Goal: Check status: Check status

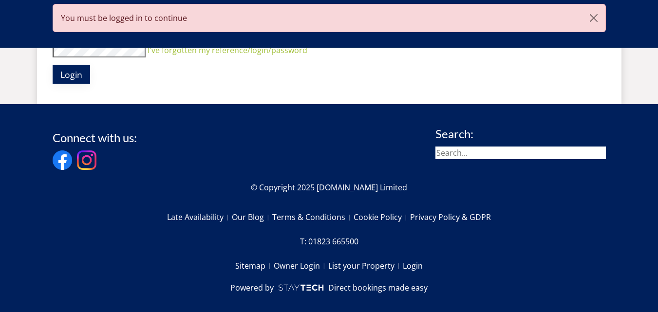
click at [71, 74] on span "Login" at bounding box center [71, 75] width 22 height 12
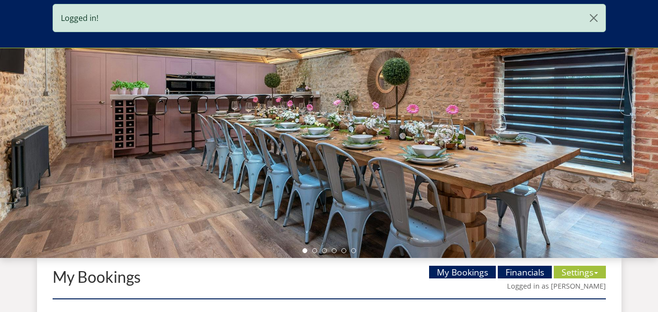
scroll to position [203, 0]
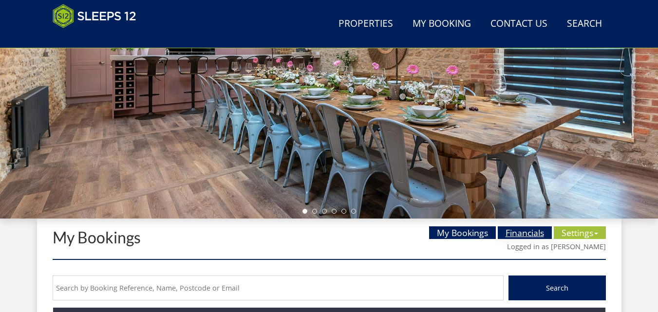
click at [515, 229] on link "Financials" at bounding box center [524, 232] width 54 height 13
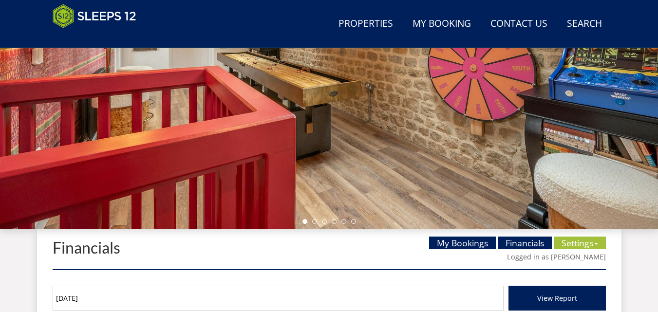
scroll to position [341, 0]
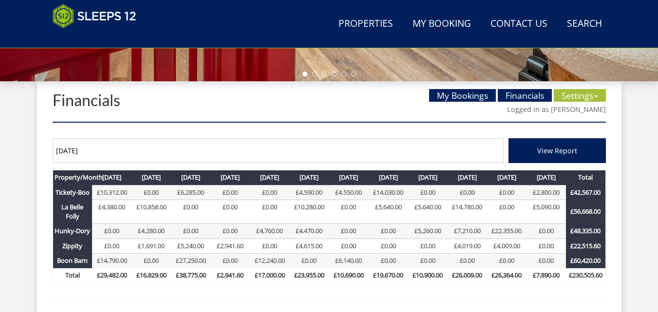
click at [120, 155] on input "[DATE]" at bounding box center [278, 150] width 451 height 25
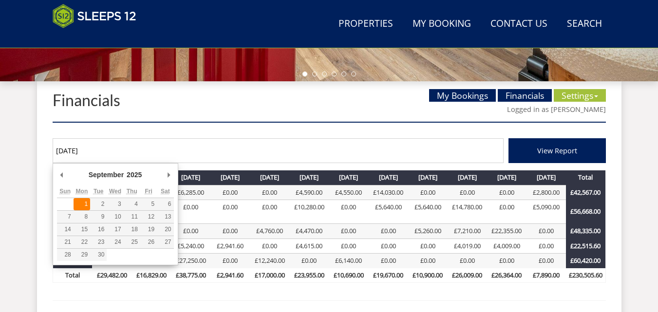
type input "[DATE]"
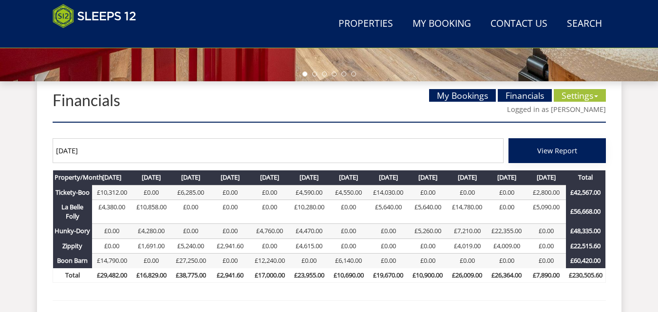
click at [523, 152] on button "View Report" at bounding box center [556, 150] width 97 height 25
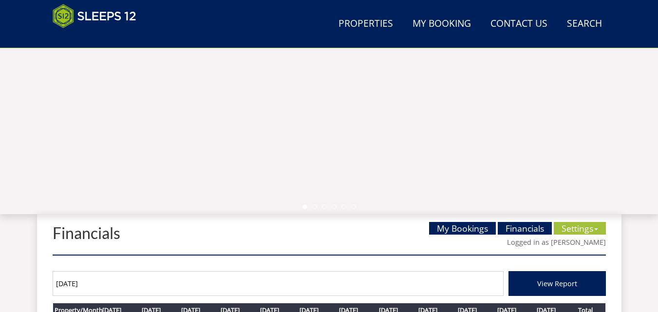
scroll to position [292, 0]
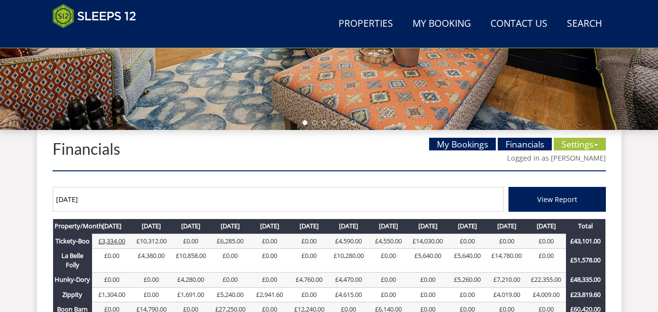
click at [107, 240] on link "£3,334.00" at bounding box center [111, 241] width 27 height 9
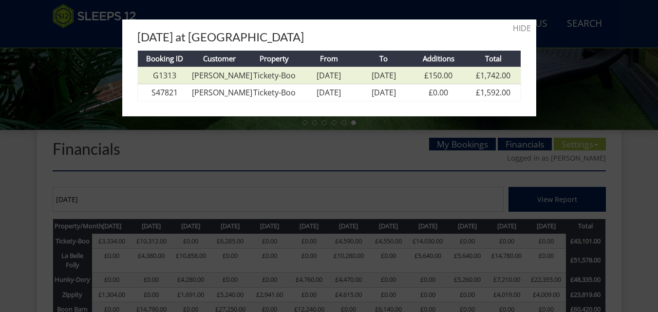
click at [429, 74] on link "£150.00" at bounding box center [438, 75] width 28 height 11
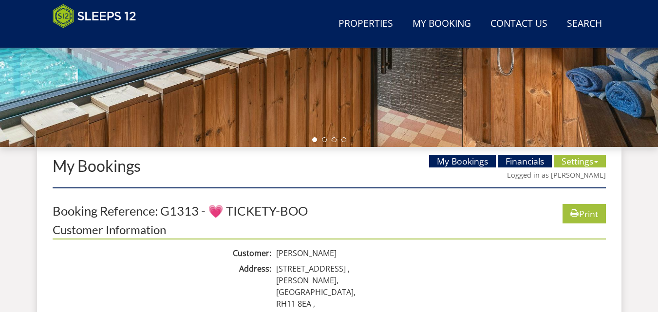
scroll to position [106, 0]
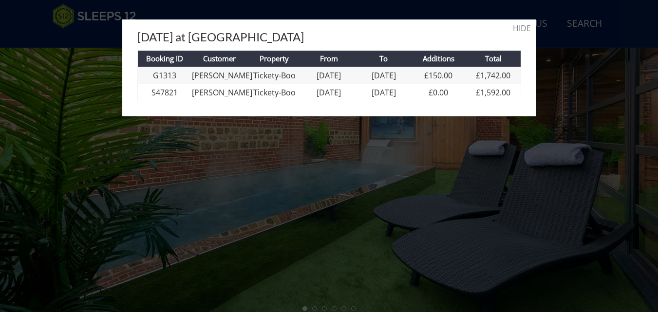
scroll to position [292, 0]
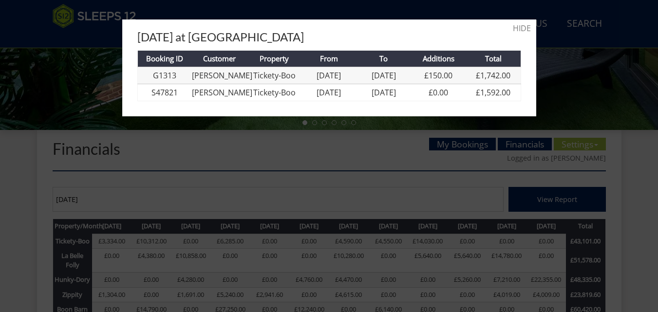
click at [556, 53] on div at bounding box center [329, 156] width 658 height 312
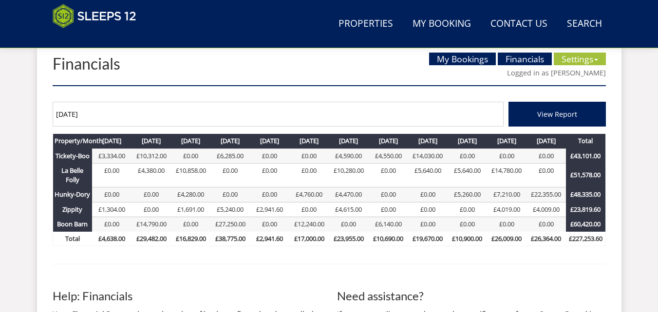
scroll to position [389, 0]
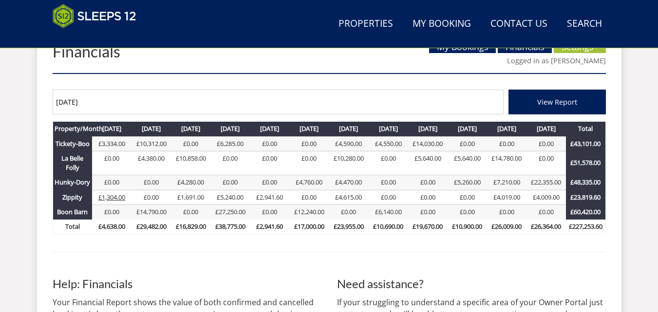
click at [117, 196] on link "£1,304.00" at bounding box center [111, 197] width 27 height 9
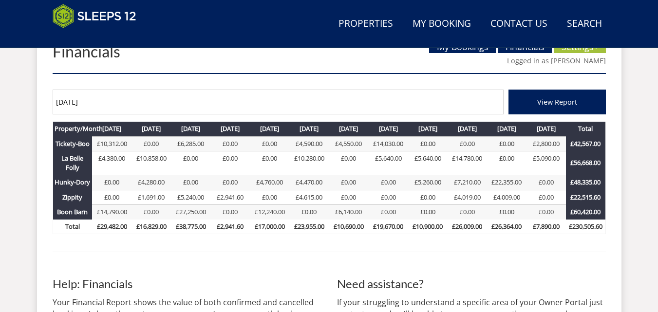
scroll to position [341, 0]
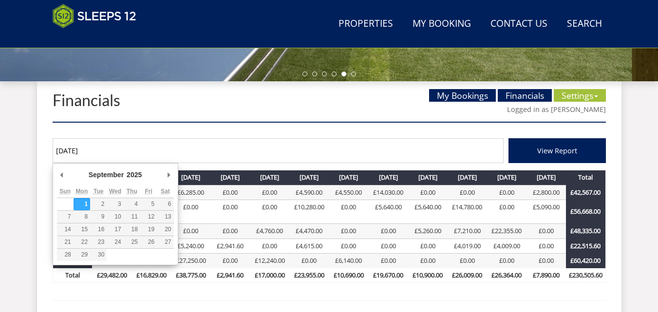
click at [111, 151] on input "[DATE]" at bounding box center [278, 150] width 451 height 25
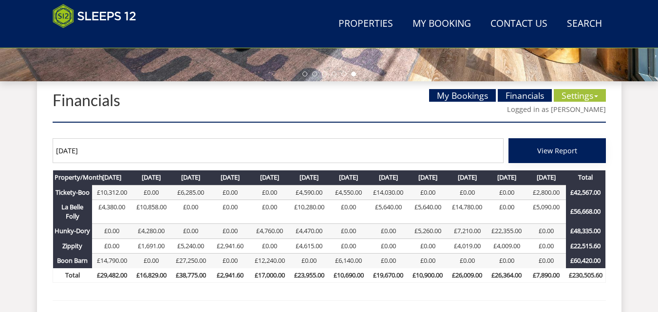
click at [540, 150] on span "View Report" at bounding box center [557, 150] width 40 height 9
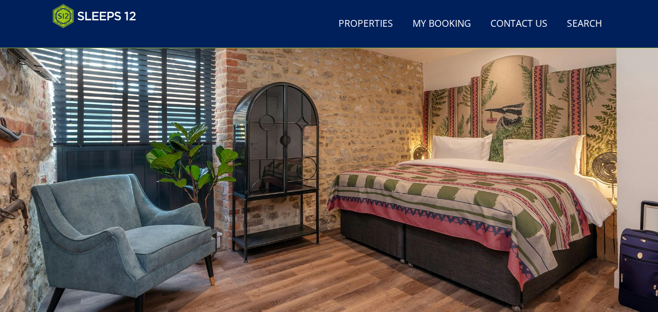
scroll to position [341, 0]
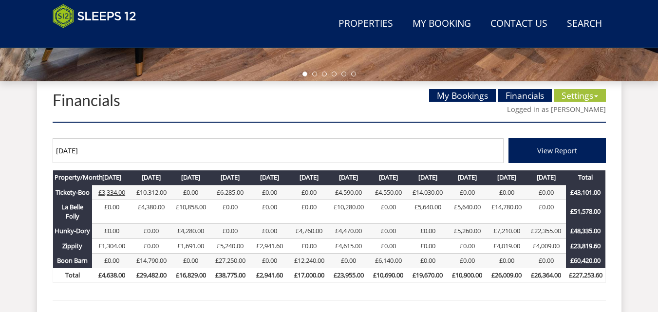
click at [110, 191] on link "£3,334.00" at bounding box center [111, 192] width 27 height 9
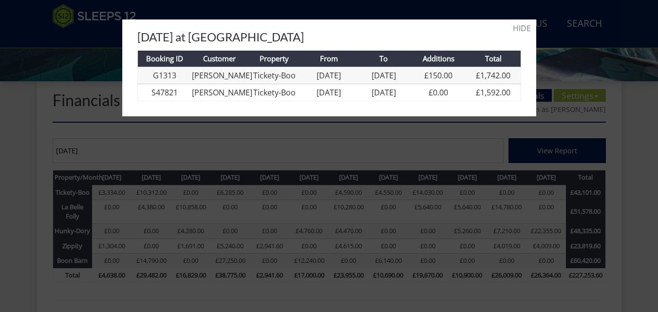
click at [27, 56] on div at bounding box center [329, 156] width 658 height 312
